Goal: Task Accomplishment & Management: Manage account settings

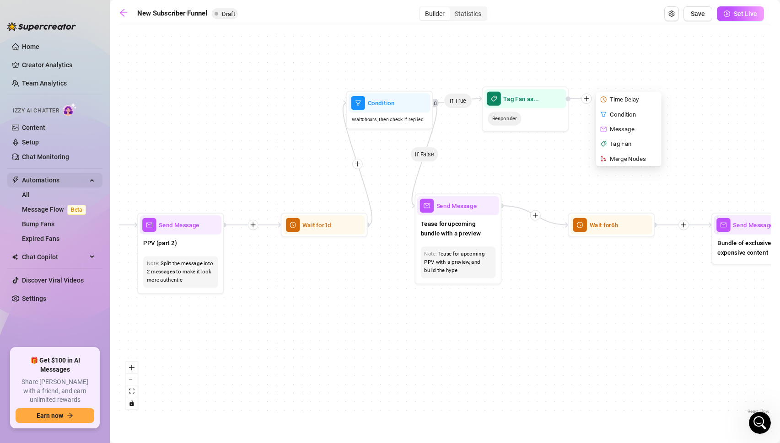
scroll to position [528, 0]
click at [46, 184] on span "Automations" at bounding box center [54, 180] width 65 height 15
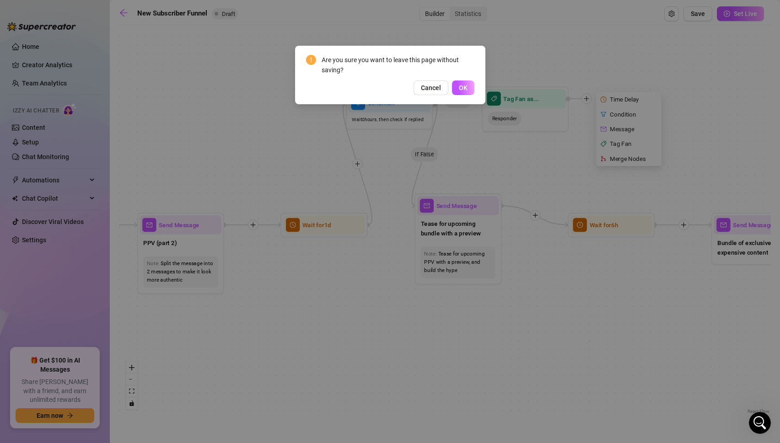
click at [459, 85] on span "OK" at bounding box center [463, 87] width 9 height 7
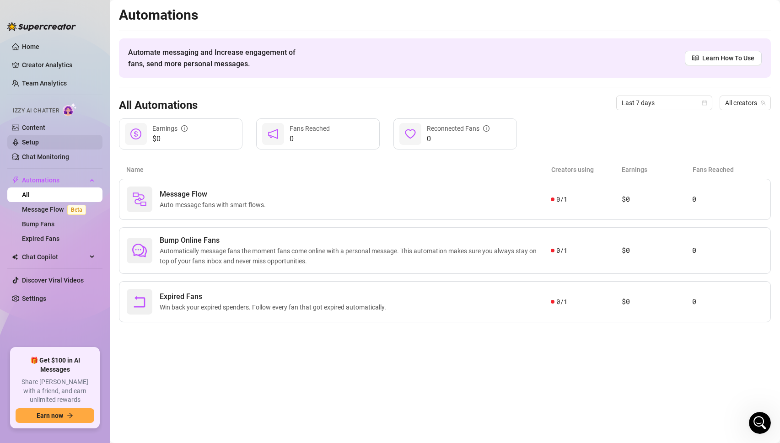
click at [33, 141] on link "Setup" at bounding box center [30, 142] width 17 height 7
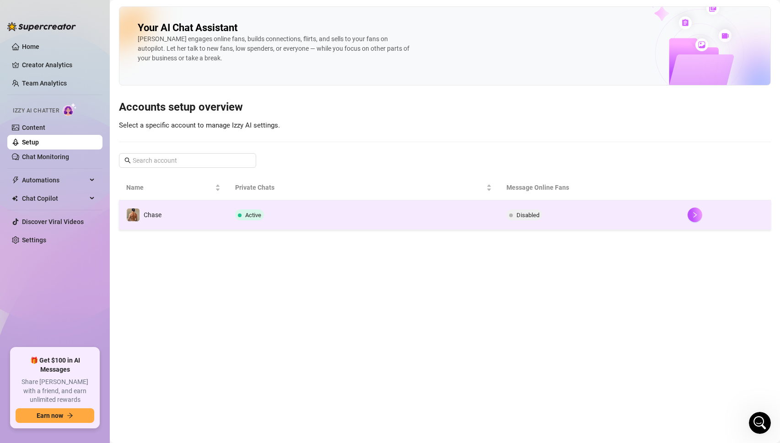
click at [247, 216] on span "Active" at bounding box center [253, 215] width 16 height 7
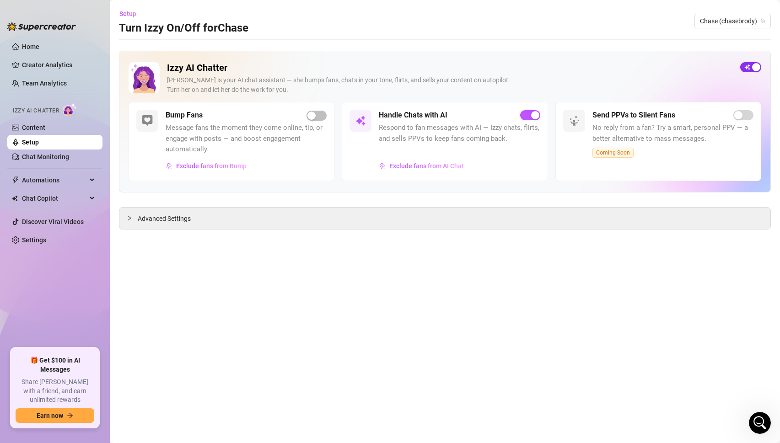
click at [756, 64] on div "button" at bounding box center [756, 67] width 8 height 8
click at [746, 64] on span "button" at bounding box center [750, 67] width 21 height 10
